Goal: Task Accomplishment & Management: Use online tool/utility

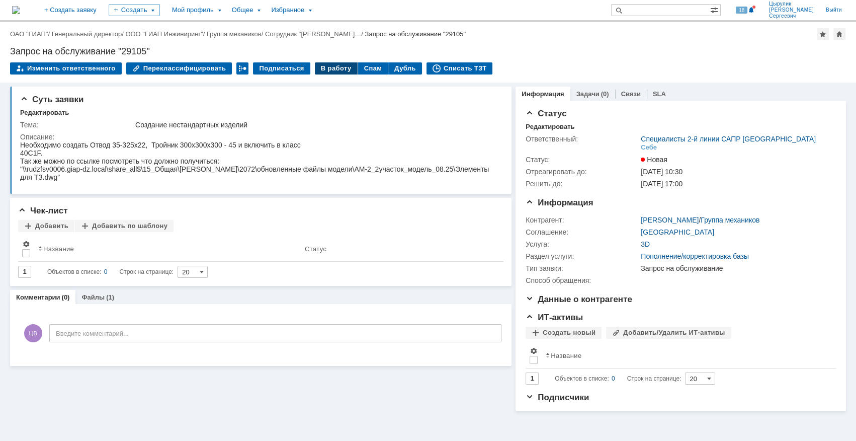
click at [331, 66] on div "В работу" at bounding box center [336, 68] width 43 height 12
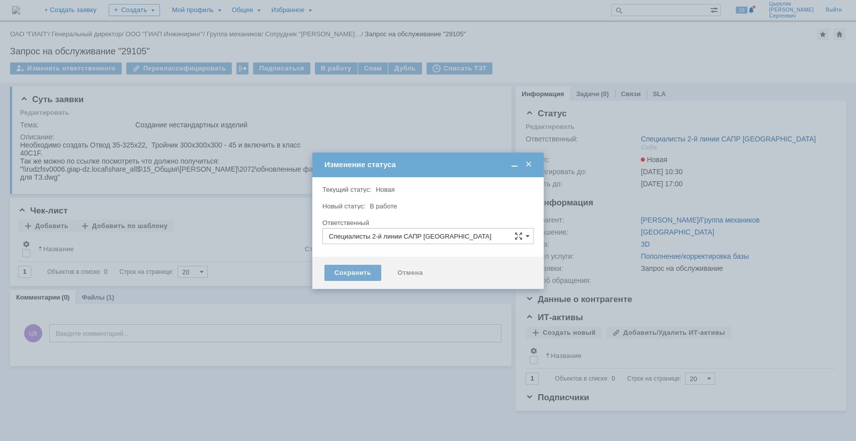
type input "Цырулик Владимир Сергеевич"
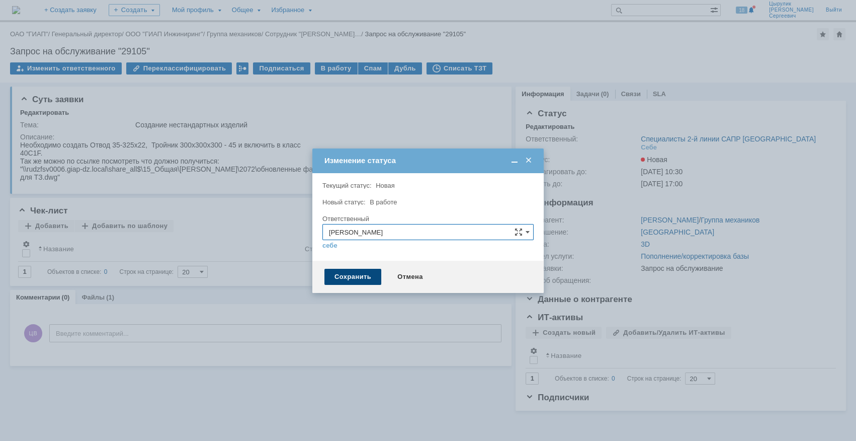
click at [367, 272] on div "Сохранить" at bounding box center [352, 277] width 57 height 16
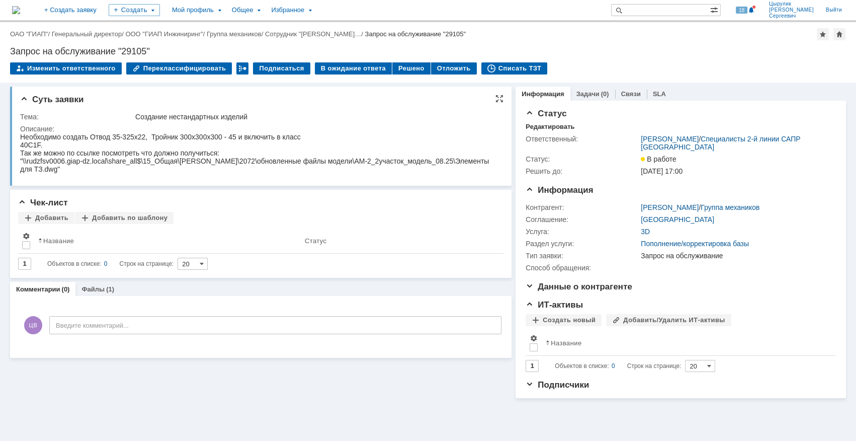
click at [96, 172] on div ""\\rudzfsv0006.giap-dz.local\share_all$\15_Общая\Шабурин\2072\обновленные файлы…" at bounding box center [259, 165] width 478 height 16
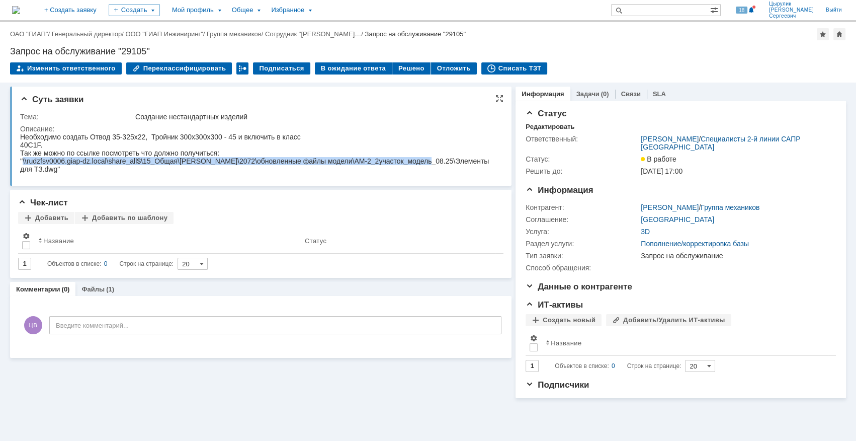
drag, startPoint x: 23, startPoint y: 161, endPoint x: 425, endPoint y: 164, distance: 401.9
click at [425, 164] on div ""\\rudzfsv0006.giap-dz.local\share_all$\15_Общая\Шабурин\2072\обновленные файлы…" at bounding box center [259, 165] width 478 height 16
copy div "\\rudzfsv0006.giap-dz.local\share_all$\15_Общая\Шабурин\2072\обновленные файлы …"
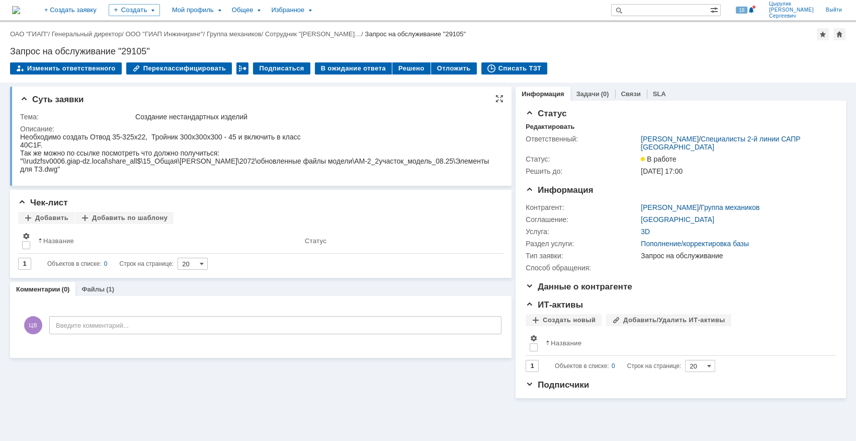
click at [188, 143] on div "40C1F." at bounding box center [259, 145] width 478 height 8
click at [106, 285] on div "(1)" at bounding box center [110, 289] width 8 height 8
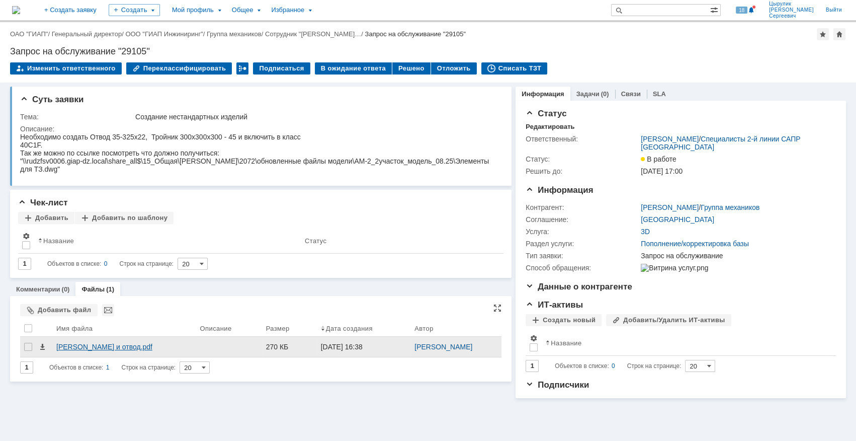
click at [110, 347] on div "Тройник и отвод.pdf" at bounding box center [124, 347] width 136 height 8
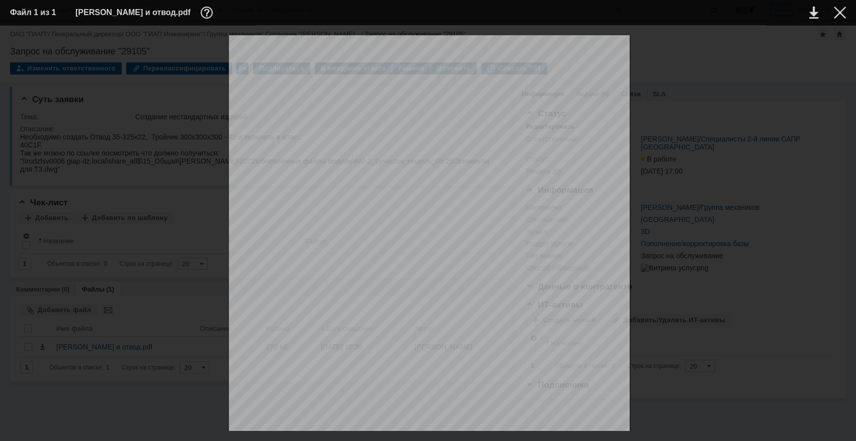
scroll to position [172, 0]
click at [839, 18] on div at bounding box center [840, 13] width 12 height 12
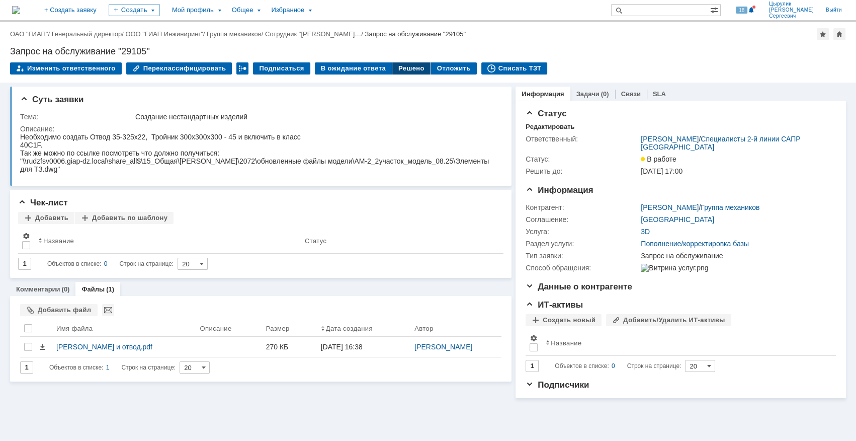
click at [401, 71] on div "Решено" at bounding box center [411, 68] width 38 height 12
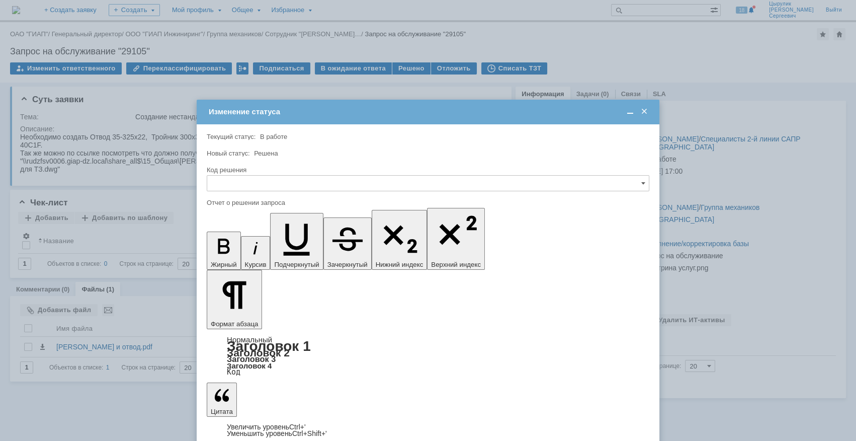
scroll to position [0, 0]
click at [416, 181] on input "text" at bounding box center [428, 183] width 443 height 16
drag, startPoint x: 258, startPoint y: 246, endPoint x: 50, endPoint y: 23, distance: 305.4
click at [258, 247] on span "Решено" at bounding box center [428, 251] width 430 height 8
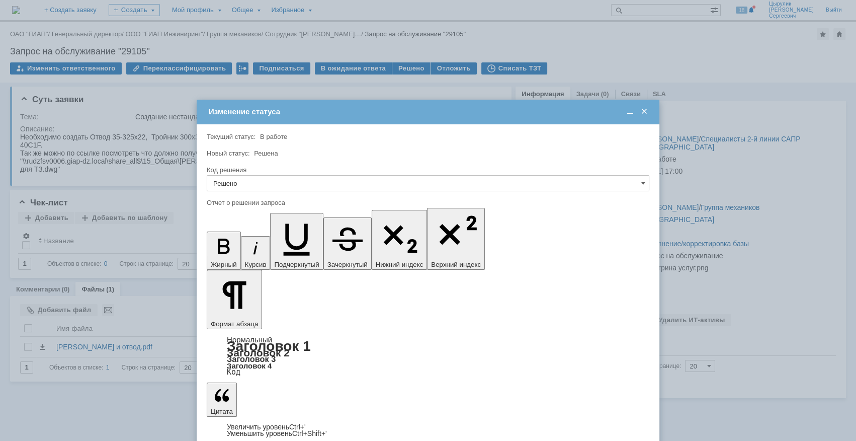
type input "Решено"
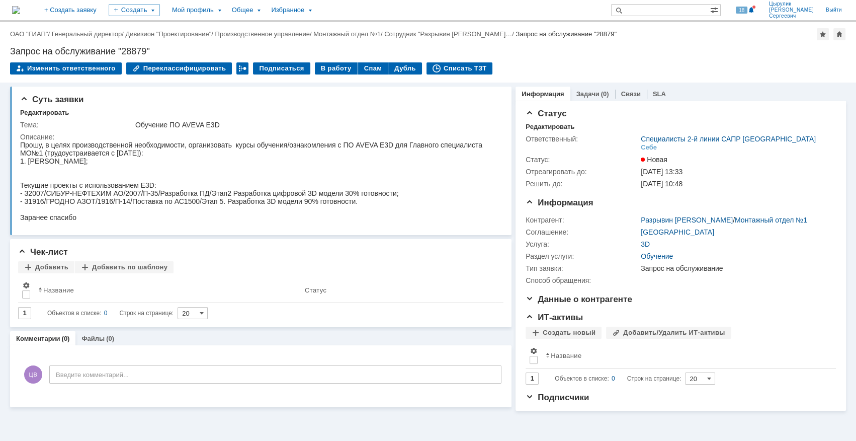
click at [320, 74] on td "В работу" at bounding box center [336, 68] width 43 height 13
click at [319, 70] on div "В работу" at bounding box center [336, 68] width 43 height 12
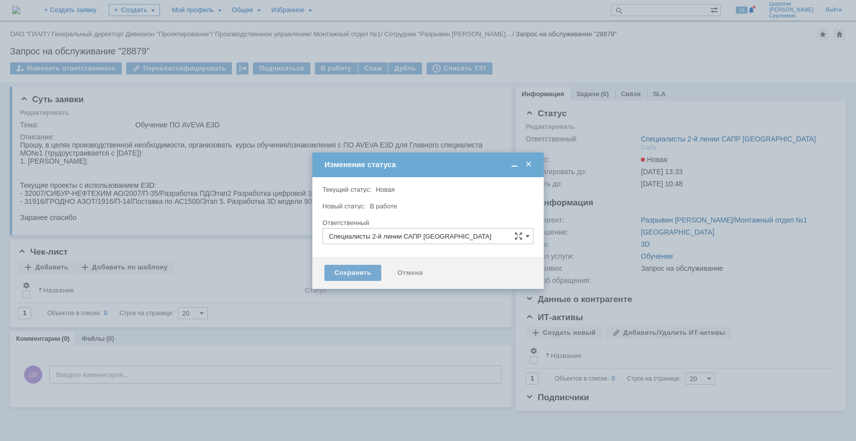
type input "[PERSON_NAME]"
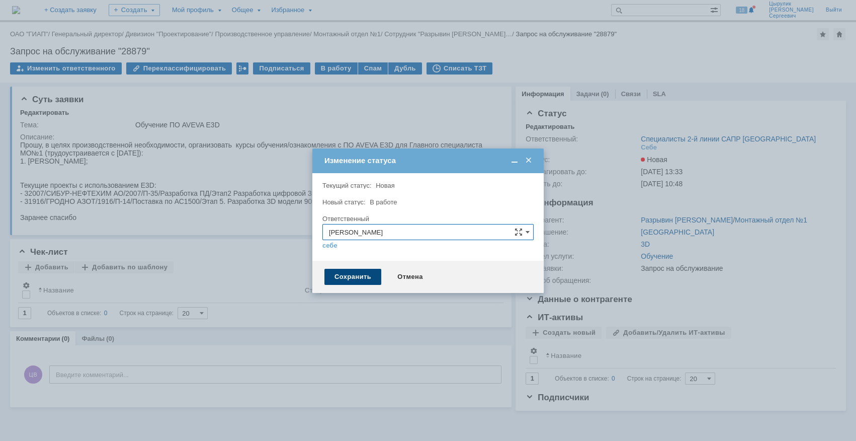
click at [345, 279] on div "Сохранить" at bounding box center [352, 277] width 57 height 16
